Goal: Book appointment/travel/reservation

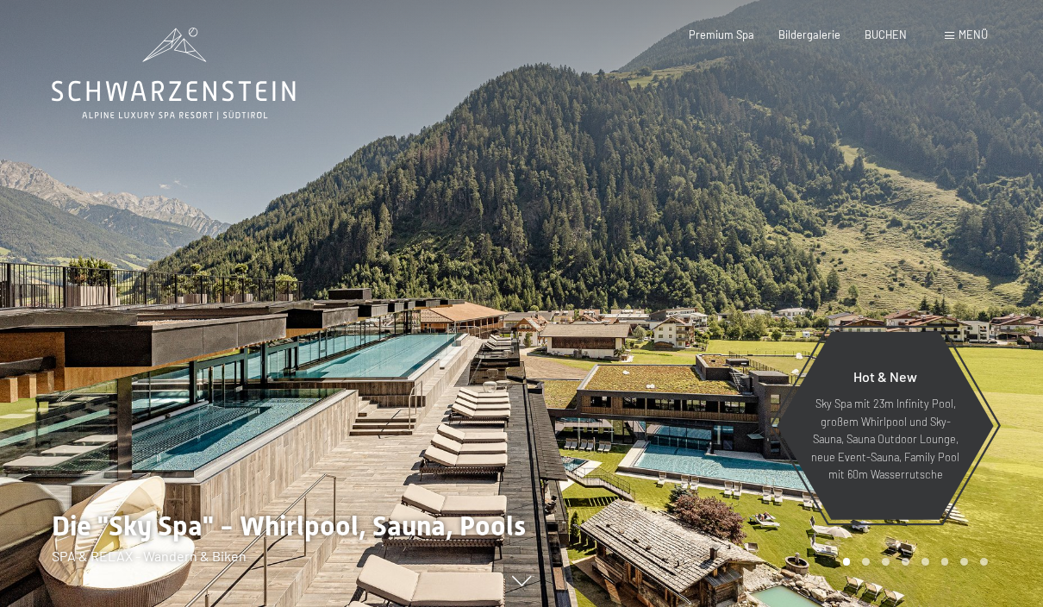
click at [877, 38] on span "BUCHEN" at bounding box center [886, 35] width 42 height 14
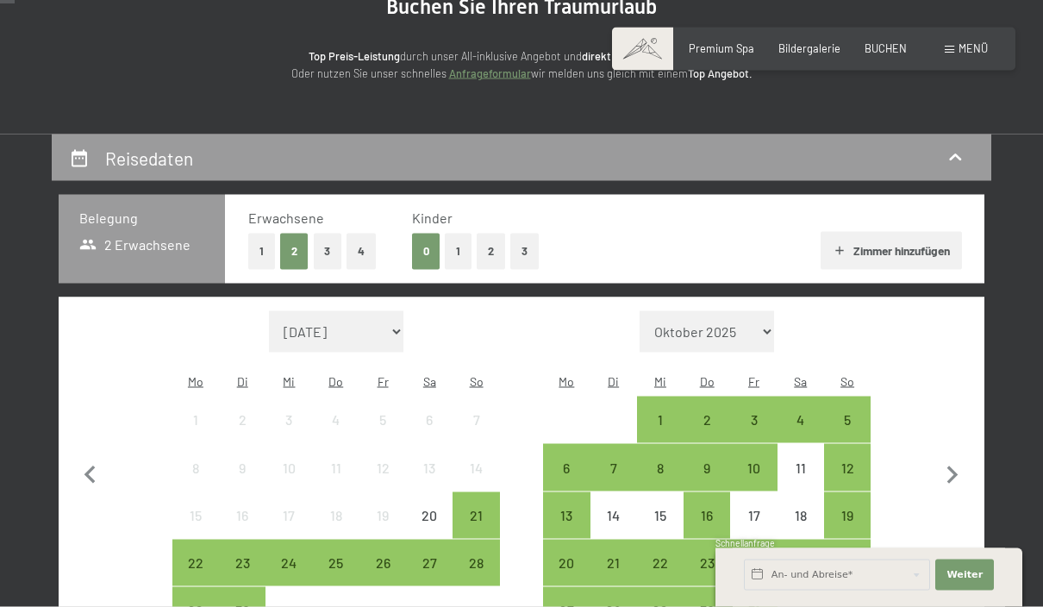
scroll to position [198, 0]
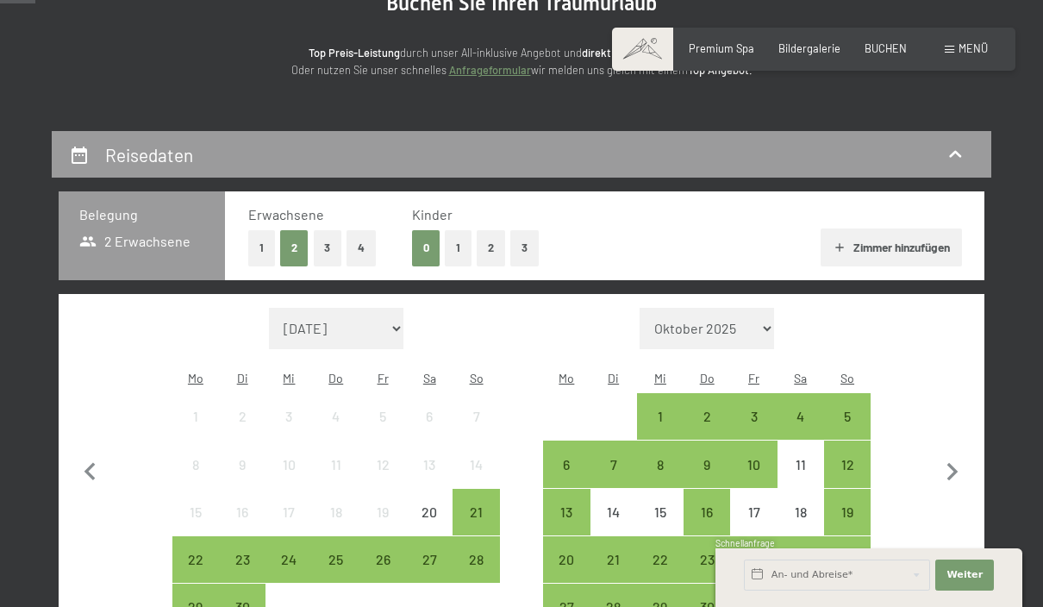
click at [435, 505] on div "20" at bounding box center [429, 526] width 43 height 43
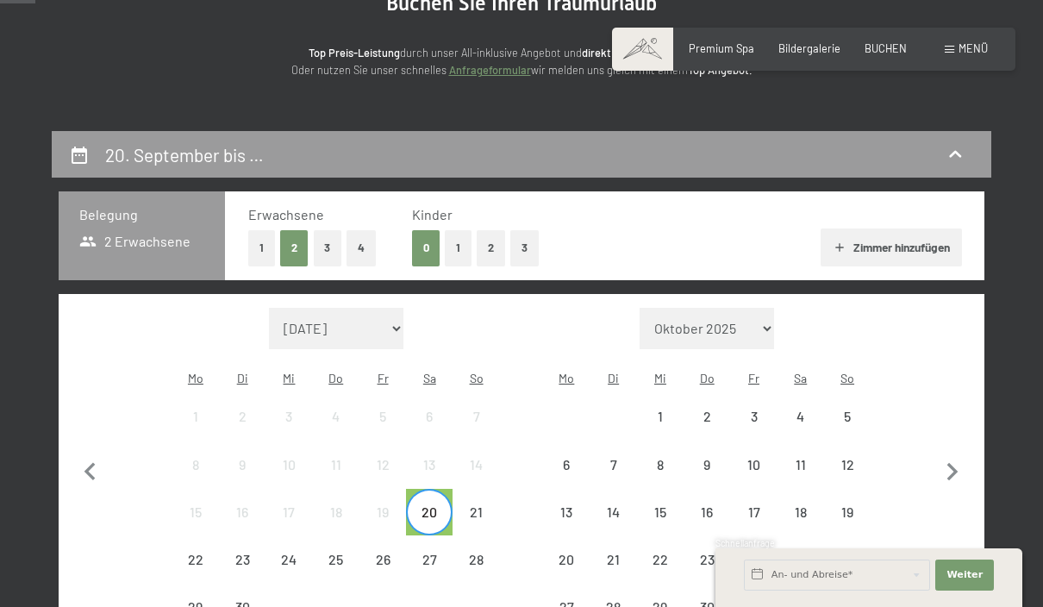
click at [471, 505] on div "21" at bounding box center [475, 526] width 43 height 43
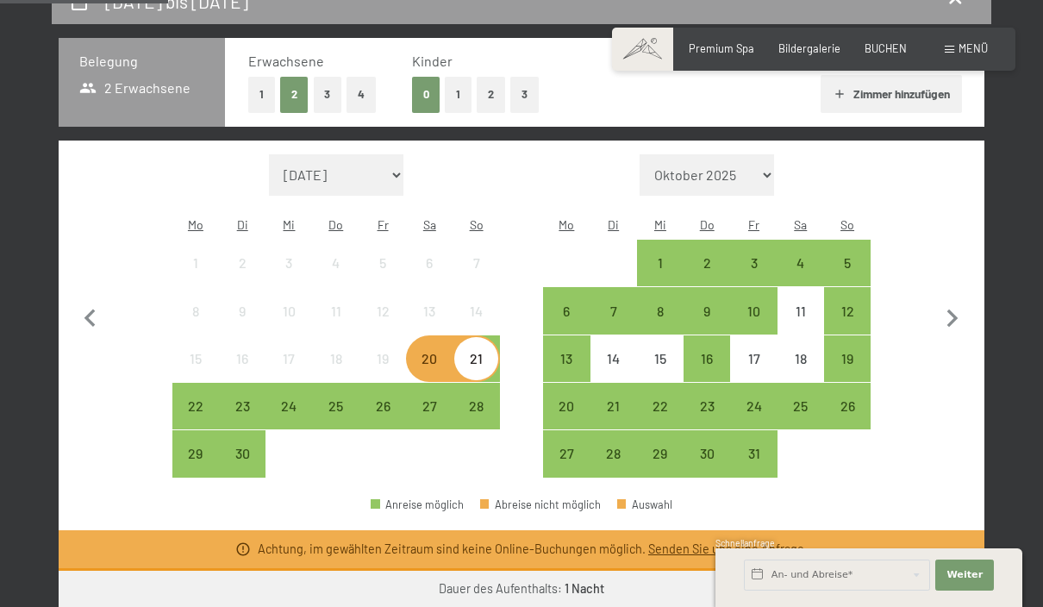
scroll to position [353, 0]
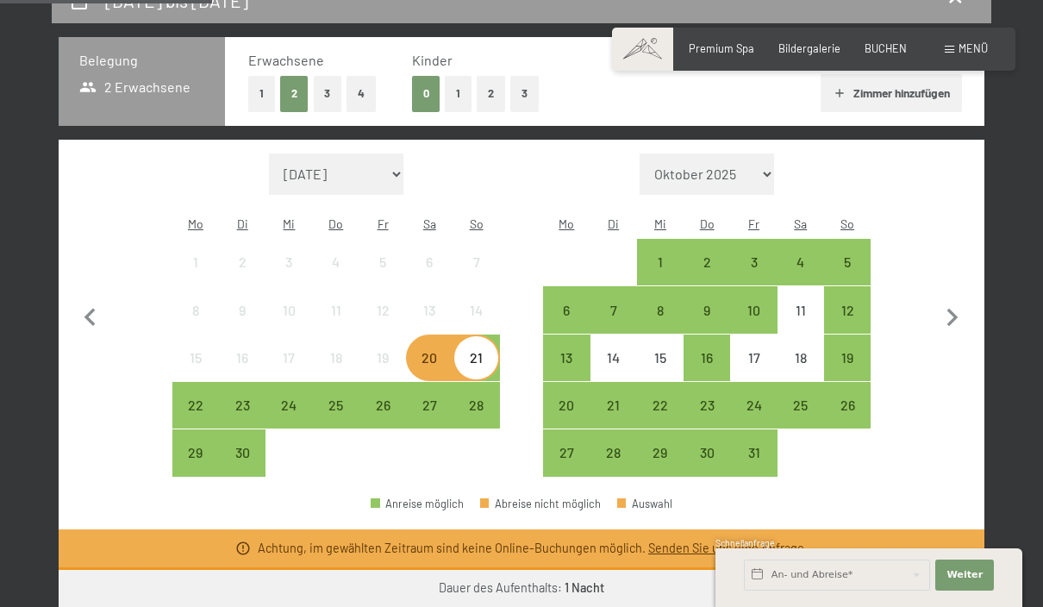
click at [427, 351] on div "20" at bounding box center [429, 372] width 43 height 43
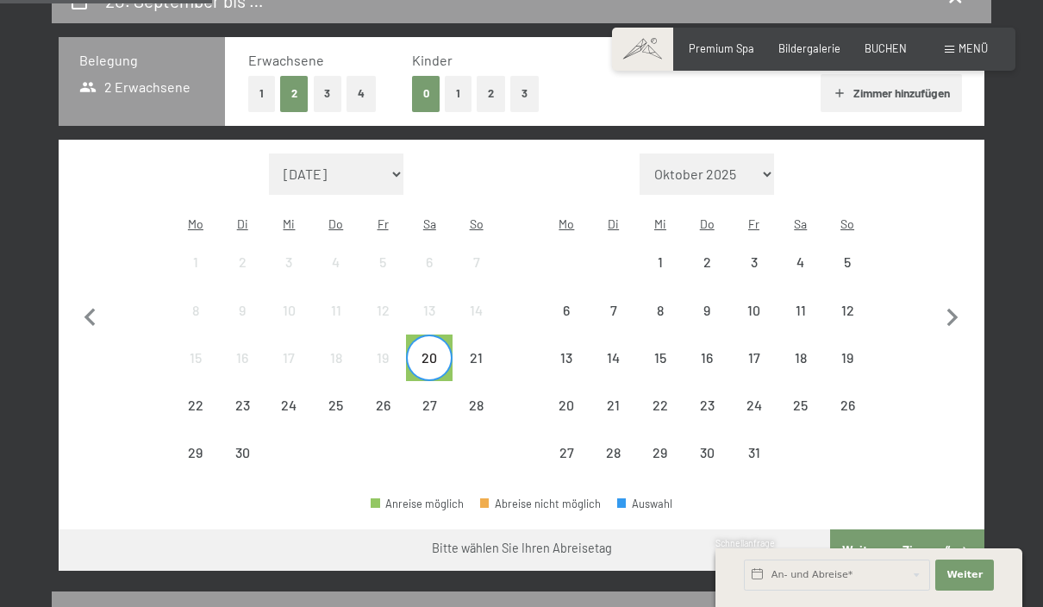
click at [183, 398] on div "22" at bounding box center [195, 419] width 43 height 43
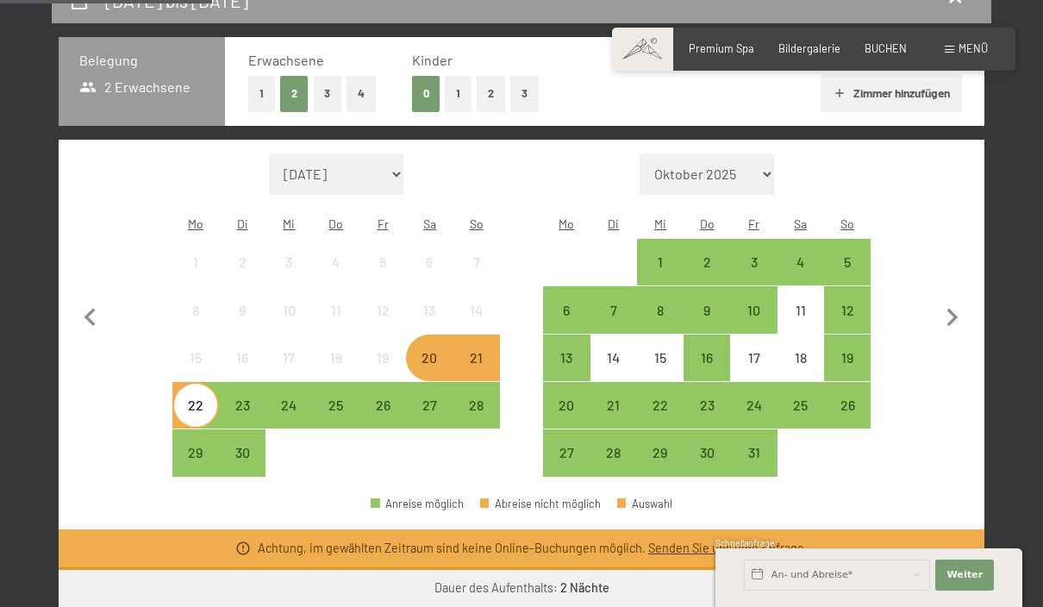
click at [446, 351] on div "20" at bounding box center [429, 372] width 43 height 43
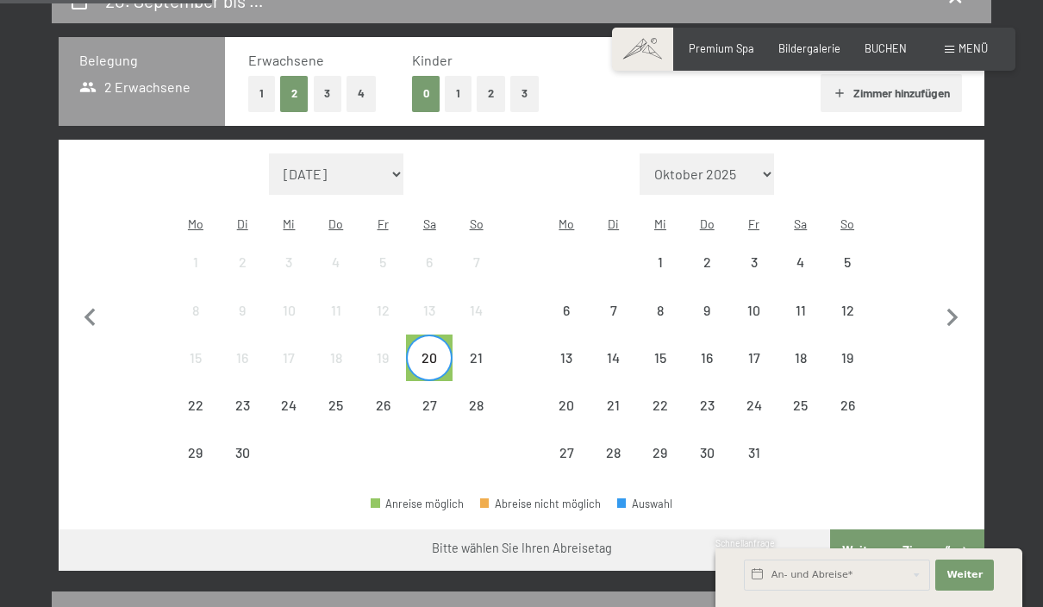
click at [302, 398] on div "24" at bounding box center [288, 419] width 43 height 43
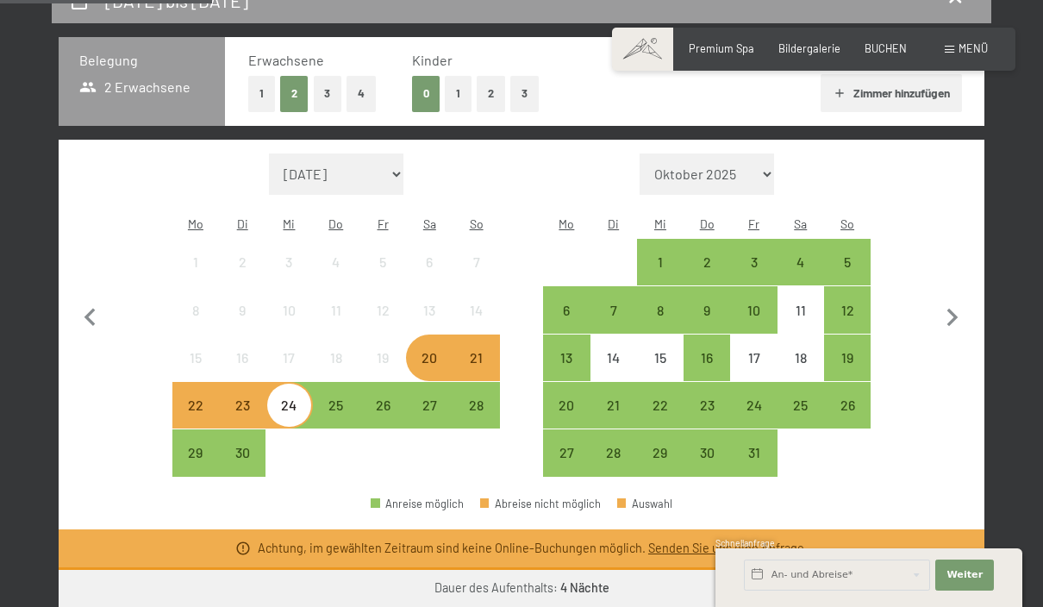
click at [437, 351] on div "20" at bounding box center [429, 372] width 43 height 43
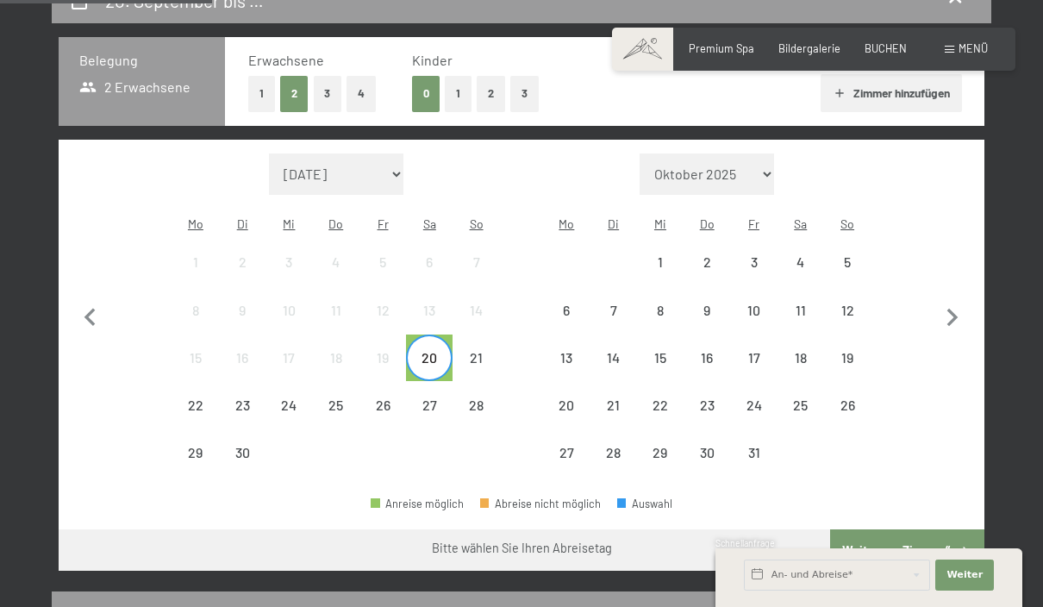
click at [475, 351] on div "21" at bounding box center [475, 372] width 43 height 43
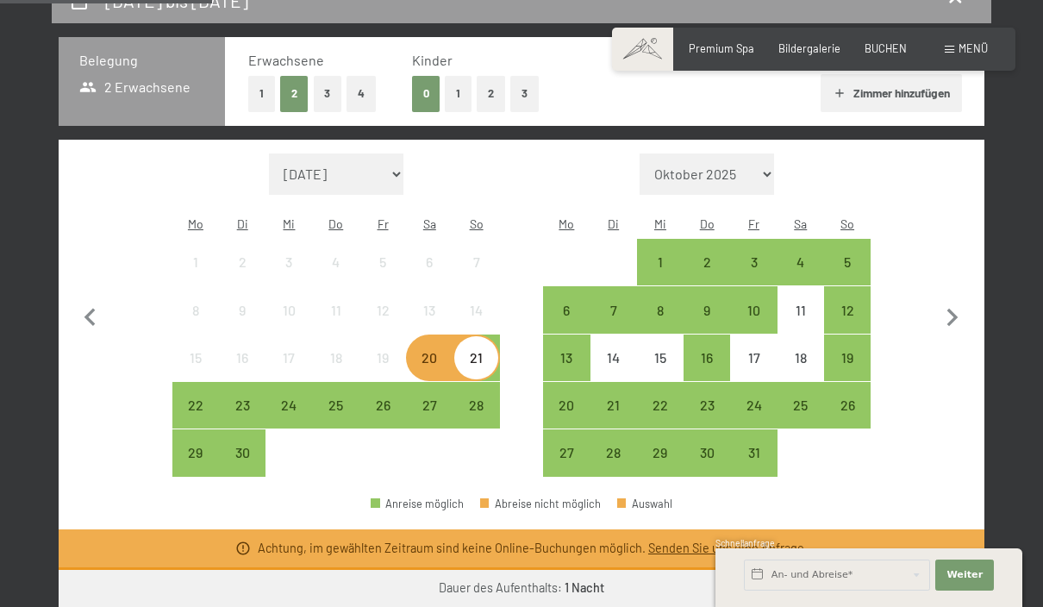
click at [480, 351] on div "21" at bounding box center [475, 372] width 43 height 43
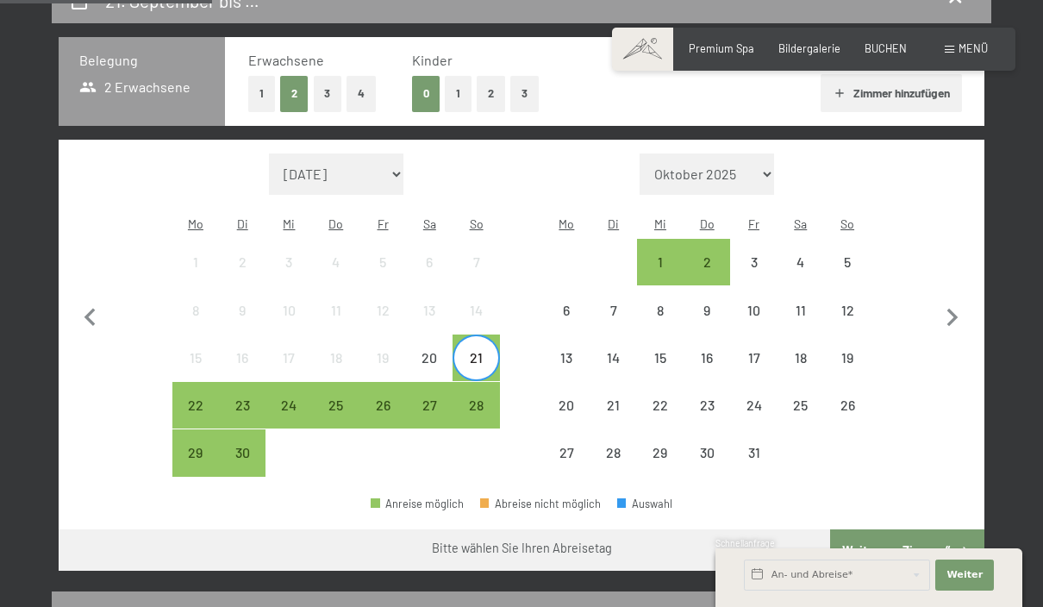
click at [246, 398] on div "23" at bounding box center [242, 419] width 43 height 43
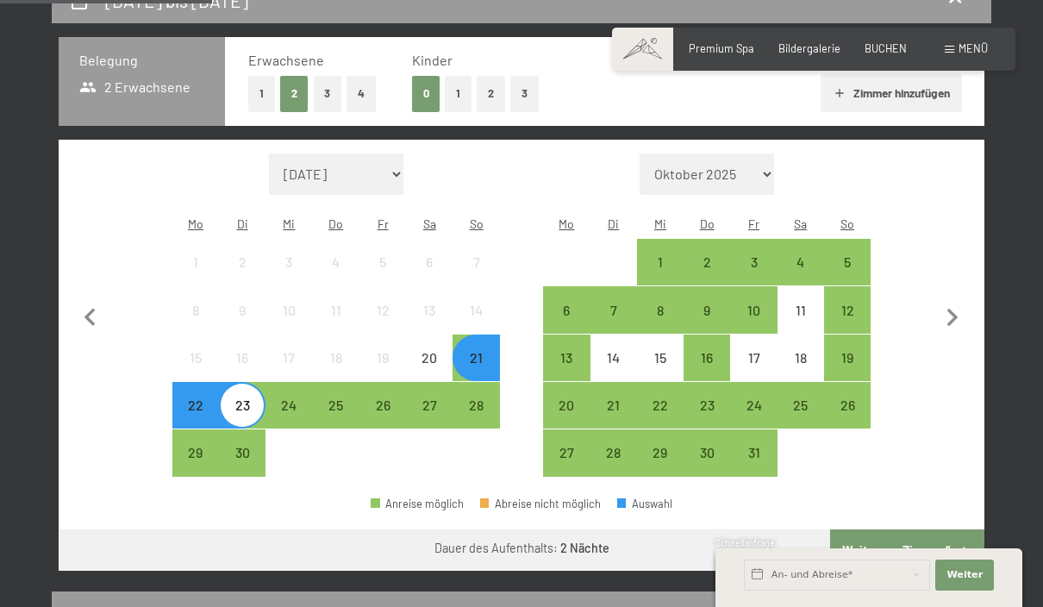
click at [912, 541] on button "Weiter zu „Zimmer“" at bounding box center [907, 549] width 154 height 41
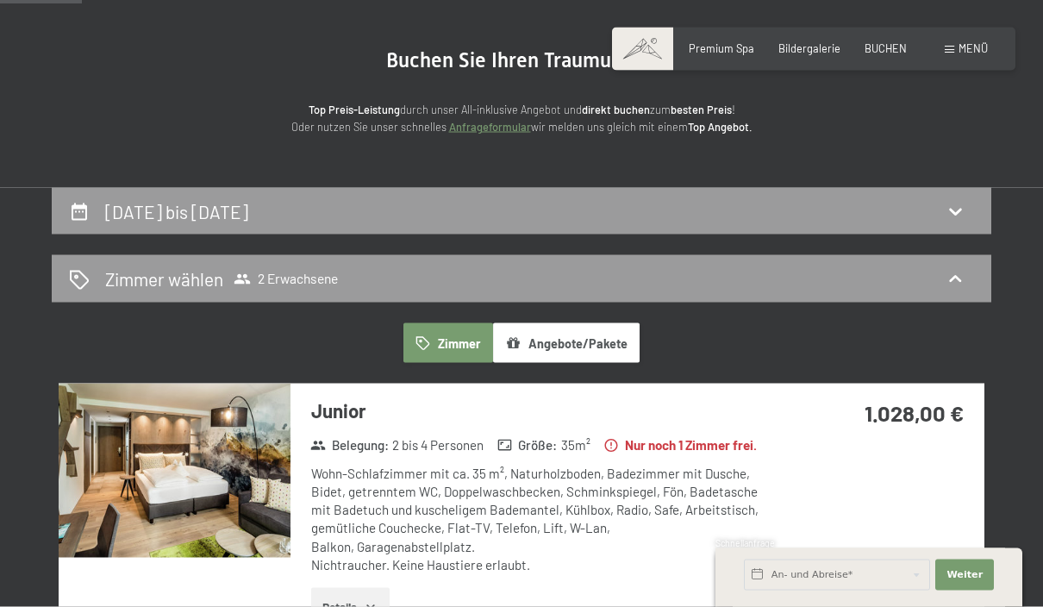
scroll to position [0, 0]
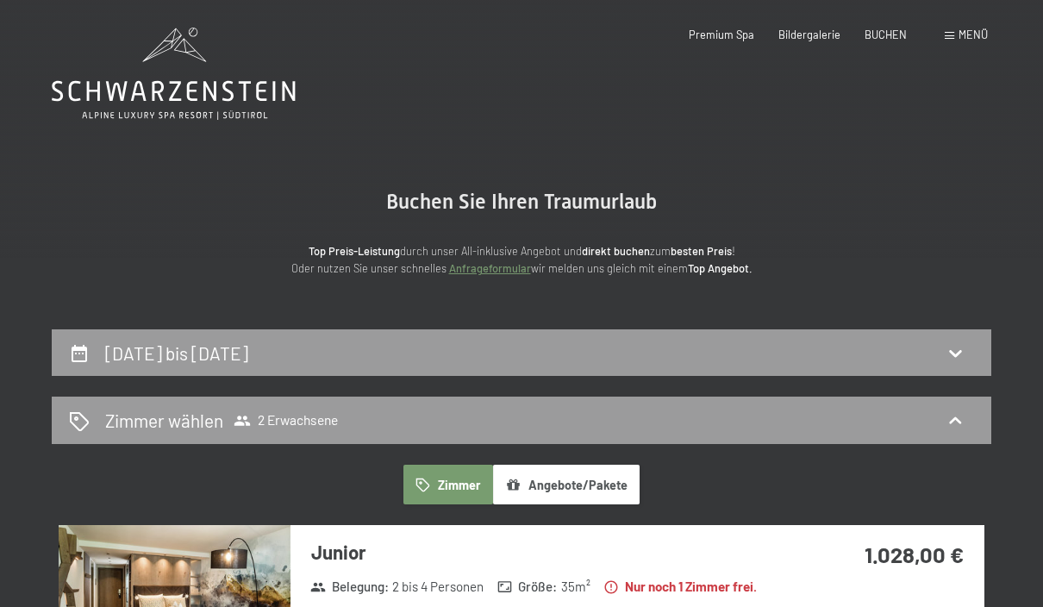
click at [953, 357] on icon at bounding box center [955, 352] width 21 height 21
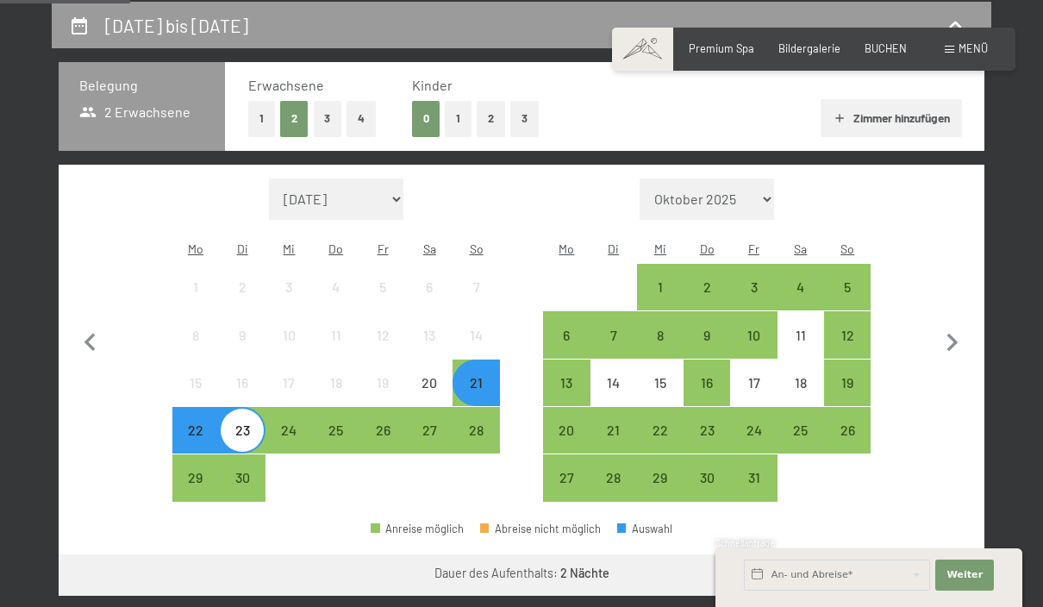
click at [189, 423] on div "22" at bounding box center [195, 444] width 43 height 43
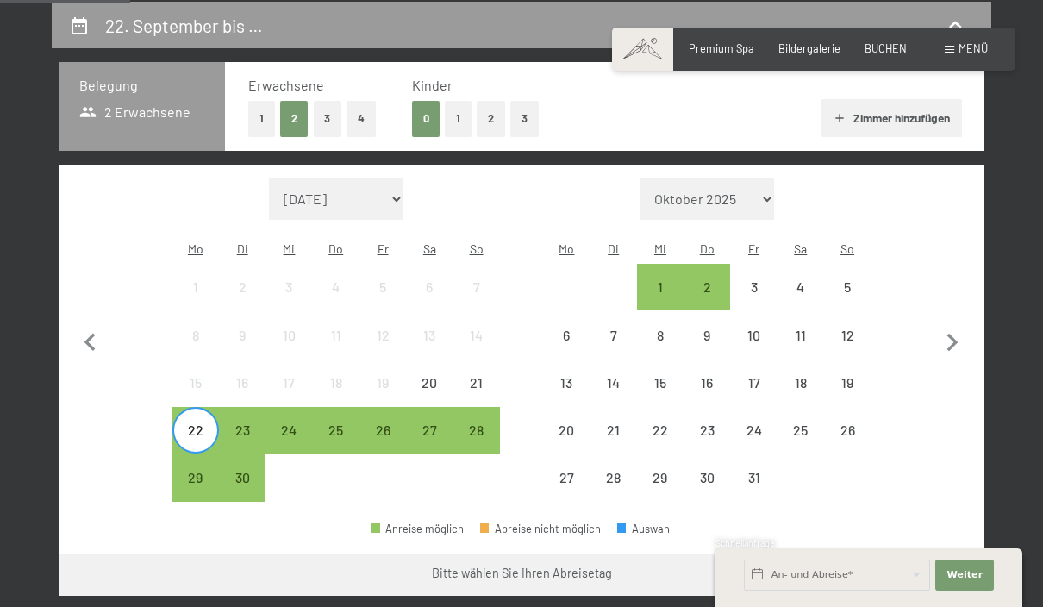
click at [279, 423] on div "24" at bounding box center [288, 444] width 43 height 43
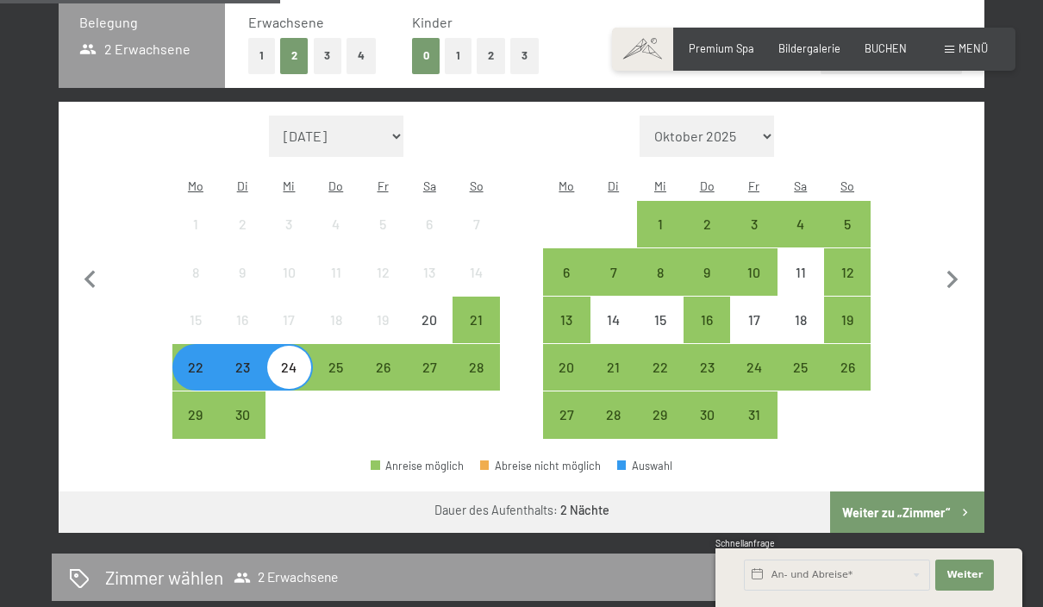
click at [926, 502] on button "Weiter zu „Zimmer“" at bounding box center [907, 511] width 154 height 41
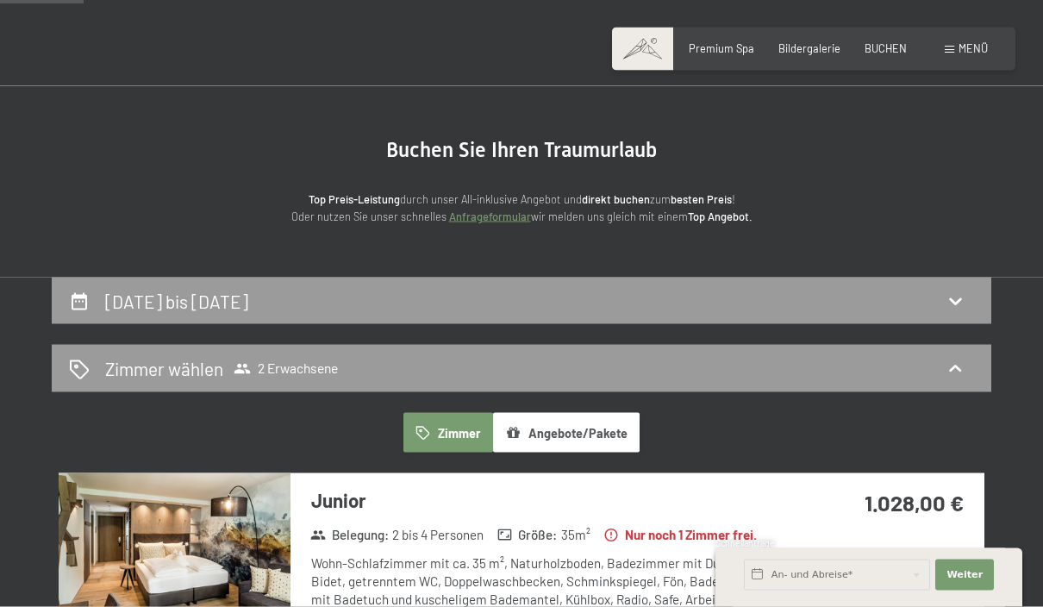
scroll to position [0, 0]
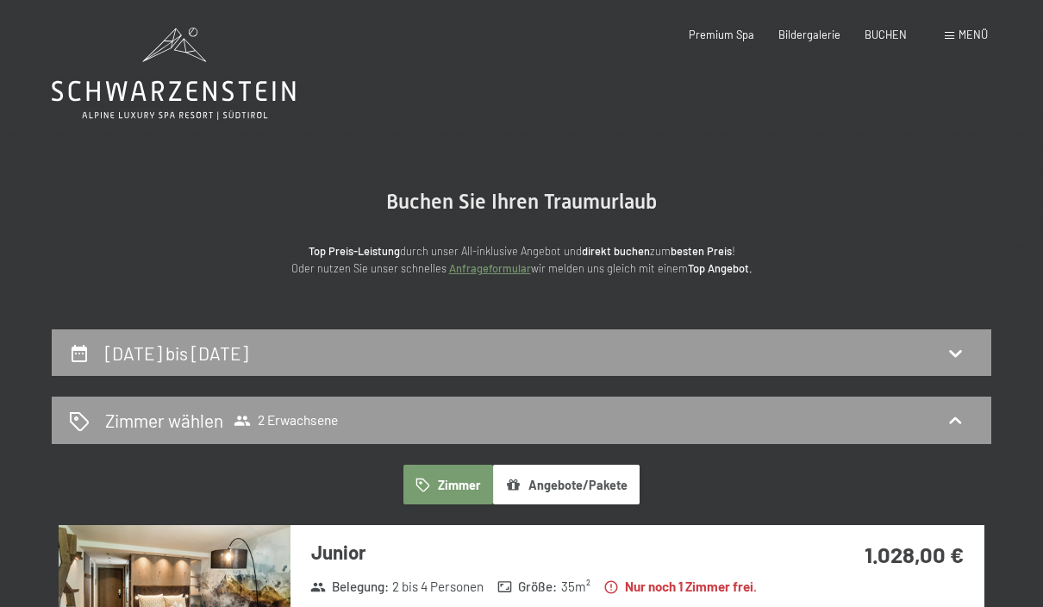
click at [960, 357] on icon at bounding box center [955, 352] width 21 height 21
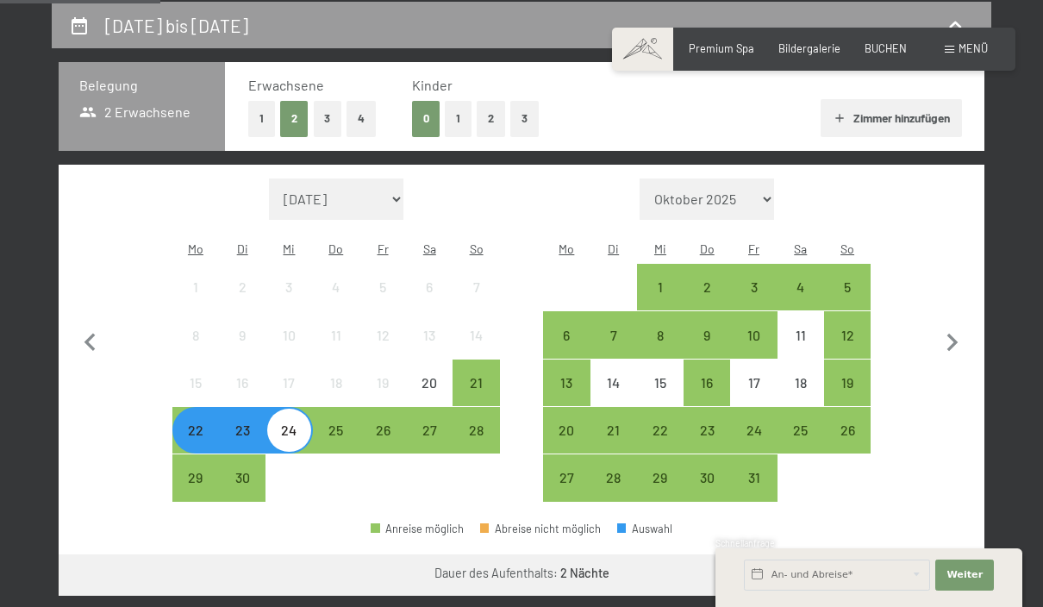
click at [243, 423] on div "23" at bounding box center [242, 444] width 43 height 43
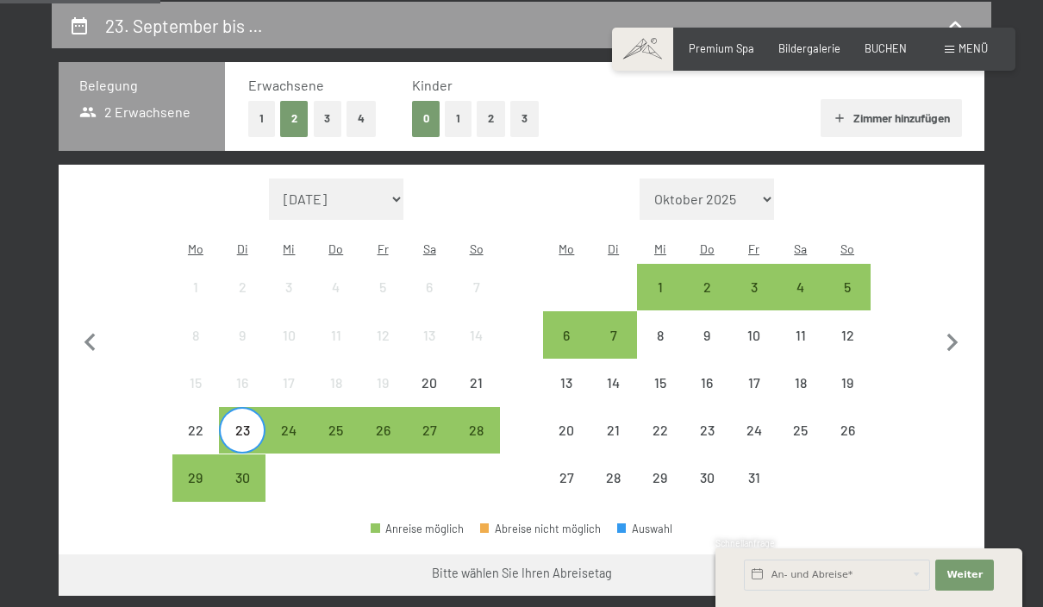
click at [286, 423] on div "24" at bounding box center [288, 444] width 43 height 43
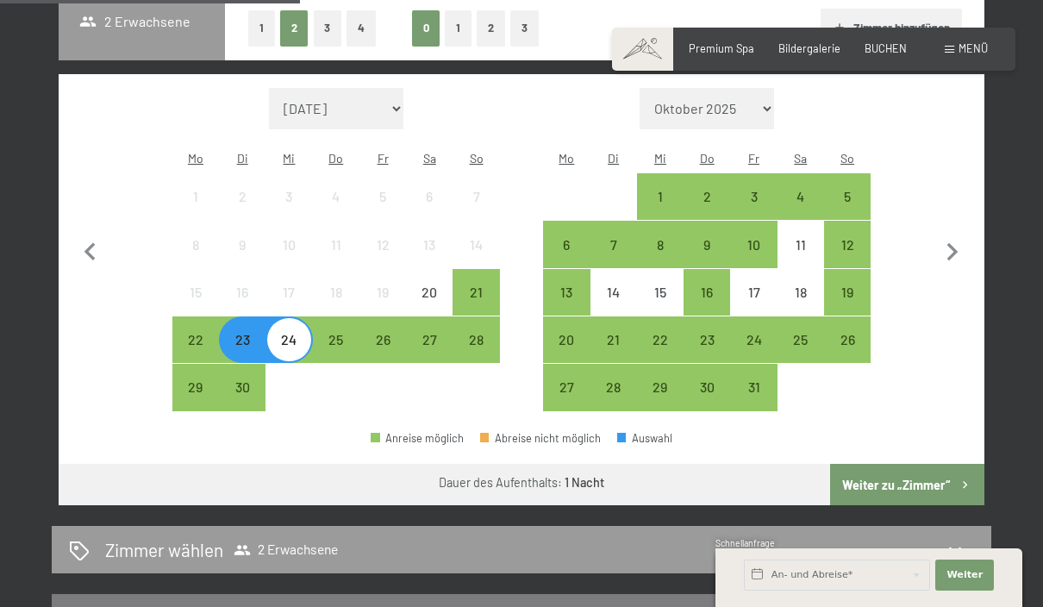
click at [935, 464] on button "Weiter zu „Zimmer“" at bounding box center [907, 484] width 154 height 41
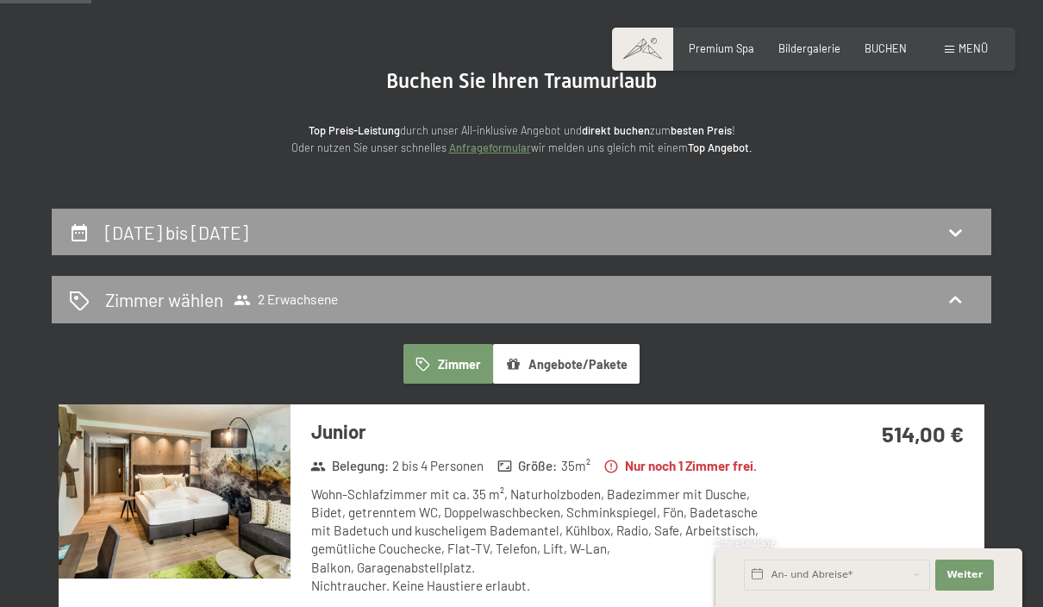
scroll to position [0, 0]
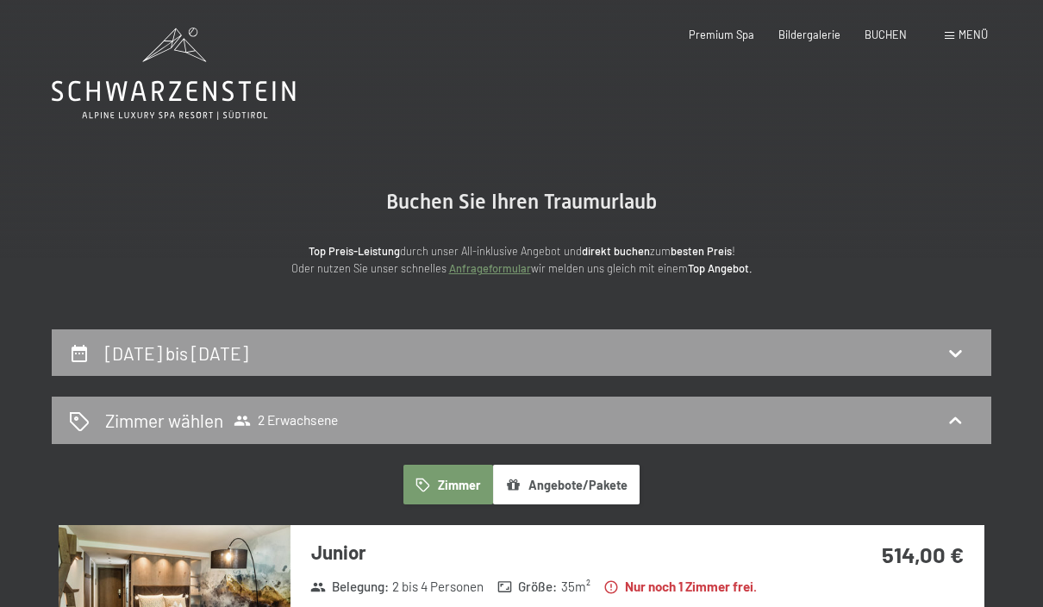
click at [953, 360] on icon at bounding box center [955, 352] width 21 height 21
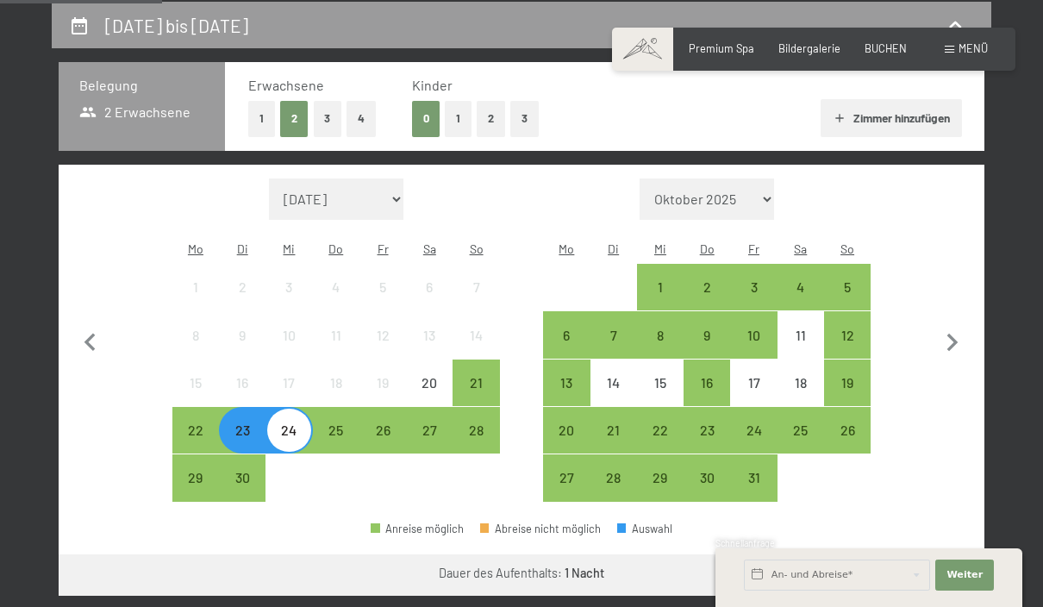
click at [246, 423] on div "23" at bounding box center [242, 444] width 43 height 43
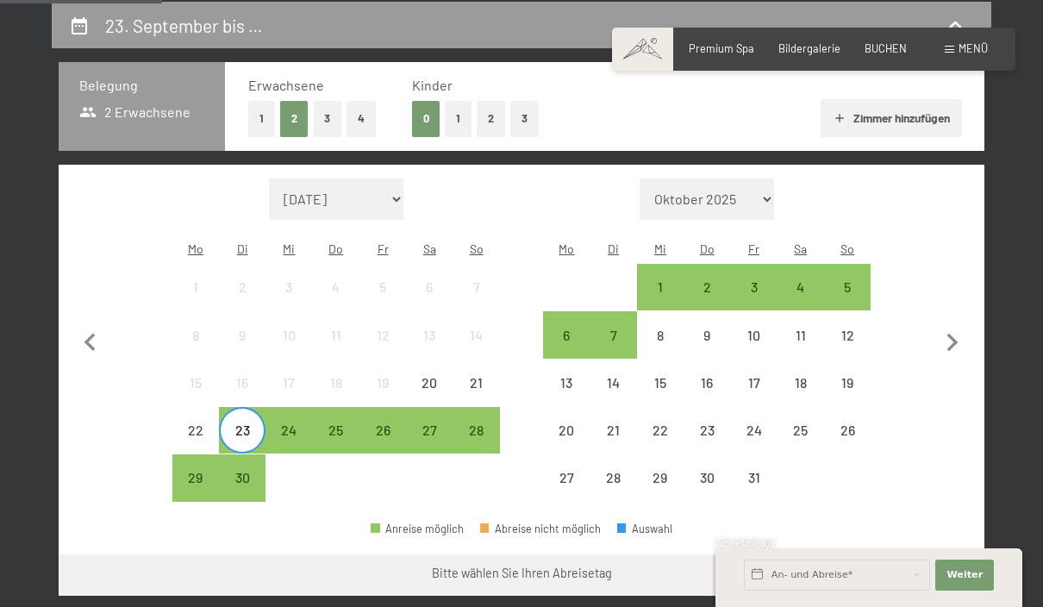
click at [384, 423] on div "26" at bounding box center [382, 444] width 43 height 43
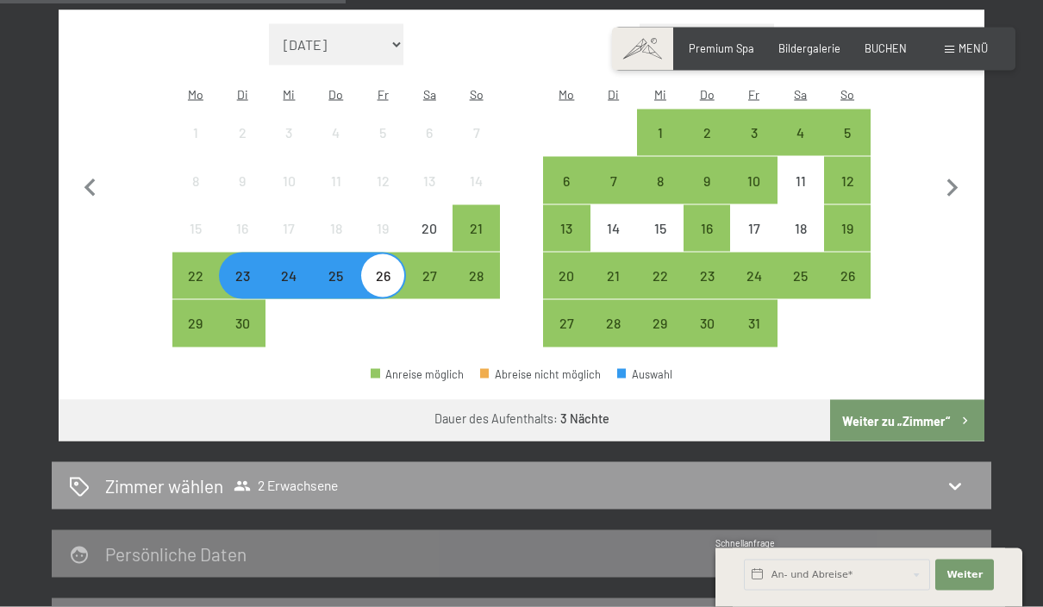
click at [939, 404] on button "Weiter zu „Zimmer“" at bounding box center [907, 420] width 154 height 41
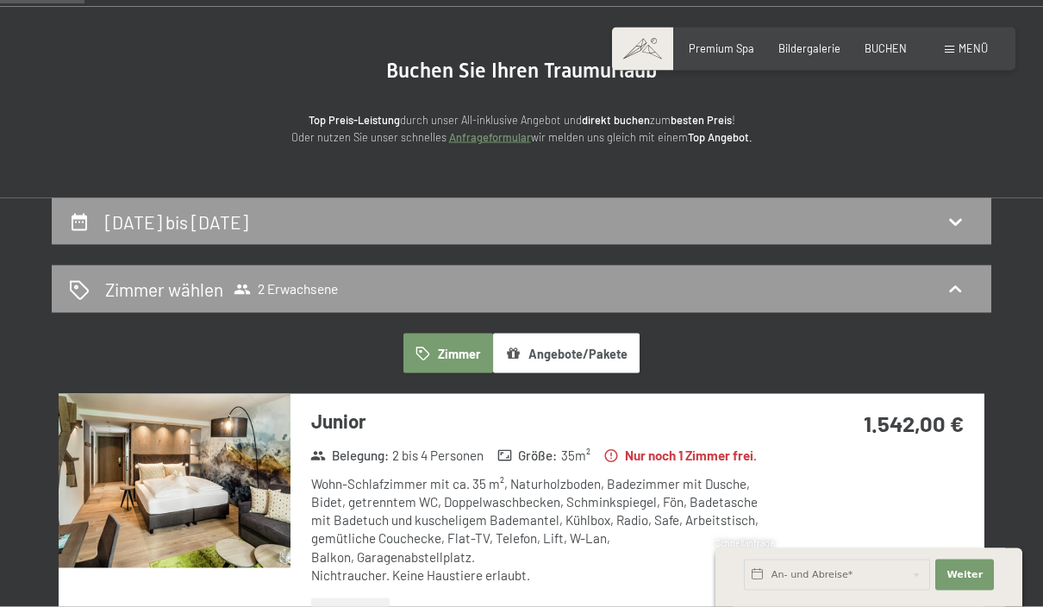
scroll to position [0, 0]
